Goal: Navigation & Orientation: Find specific page/section

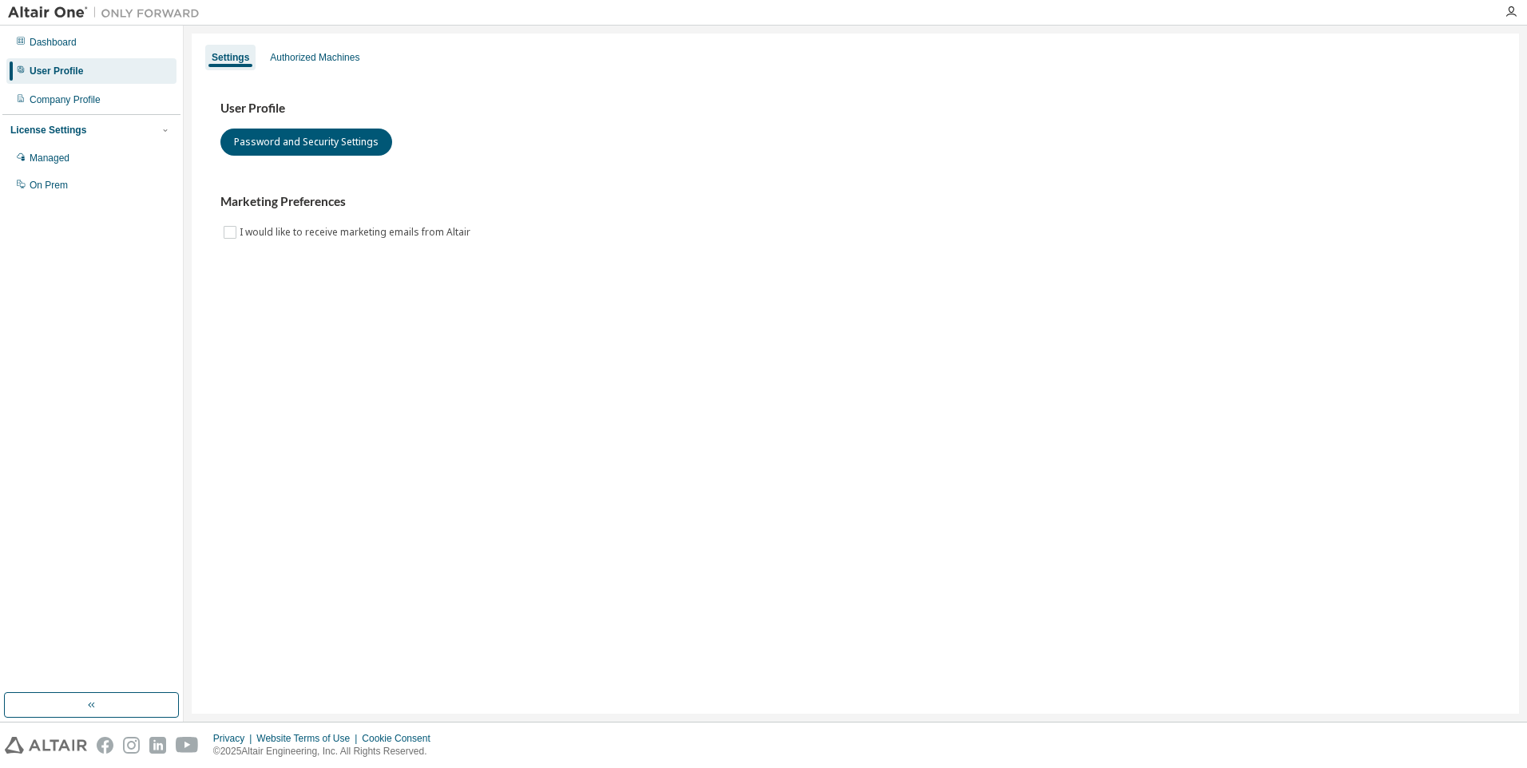
click at [46, 14] on img at bounding box center [108, 13] width 200 height 16
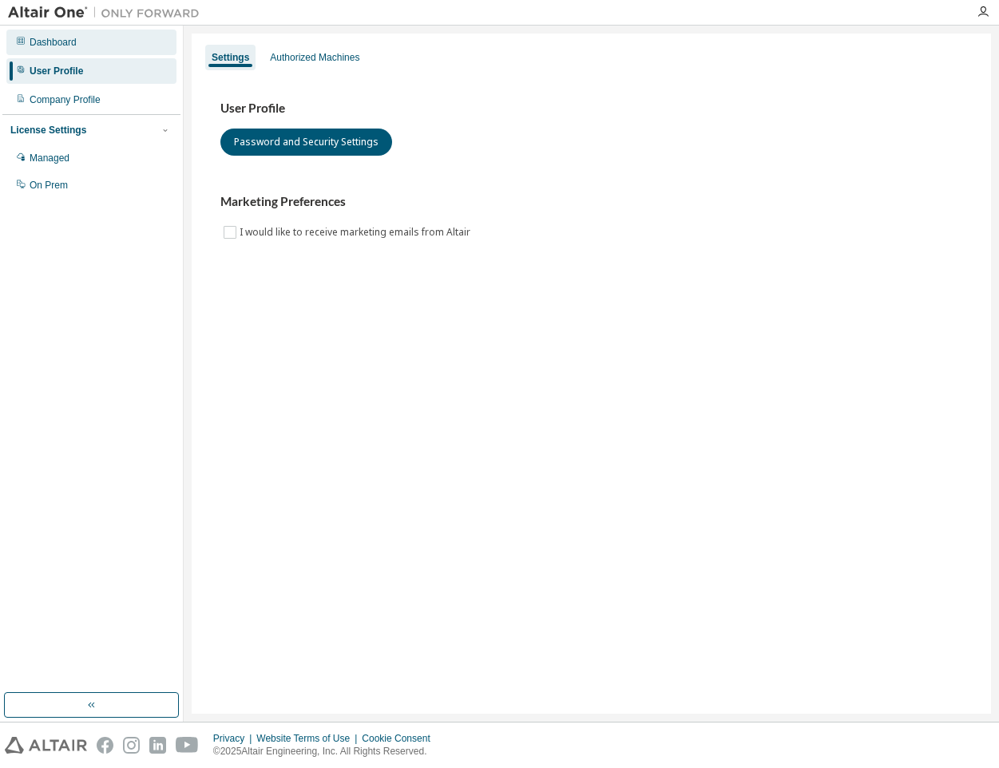
click at [57, 43] on div "Dashboard" at bounding box center [53, 42] width 47 height 13
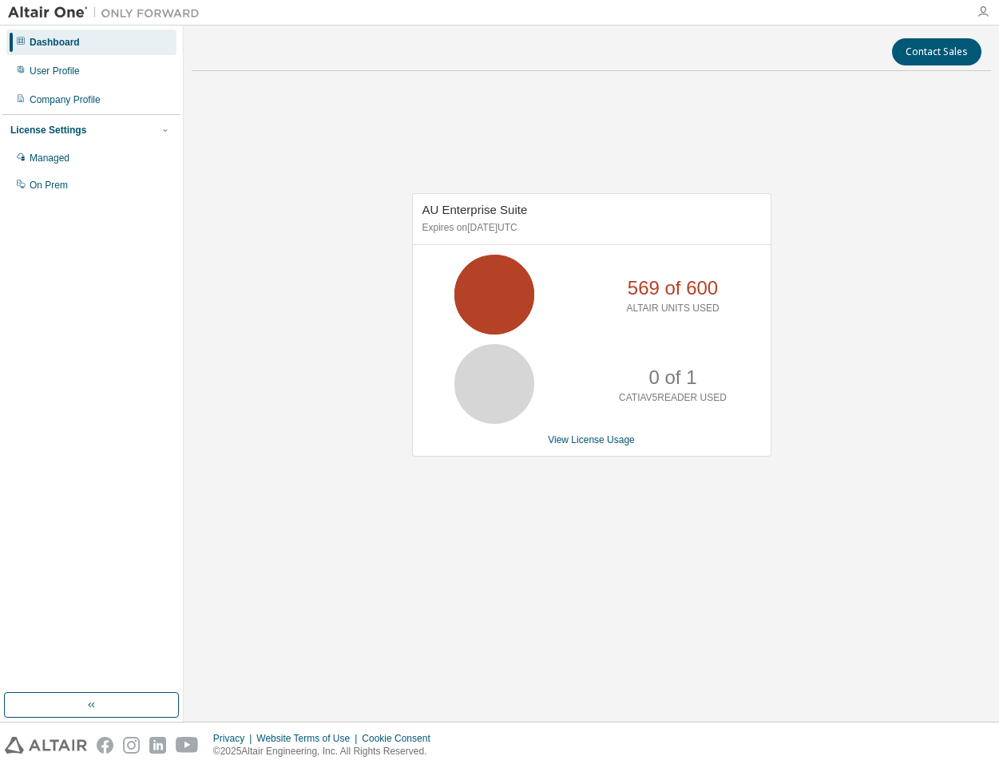
click at [983, 14] on icon "button" at bounding box center [983, 12] width 13 height 13
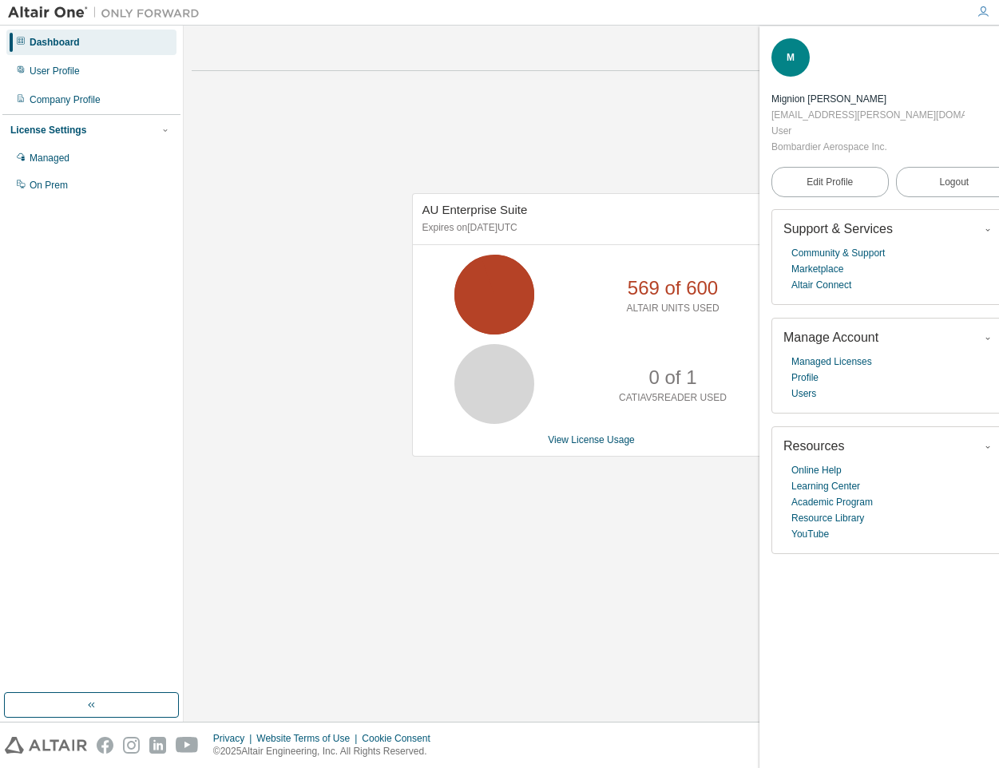
click at [53, 11] on img at bounding box center [108, 13] width 200 height 16
